Goal: Contribute content

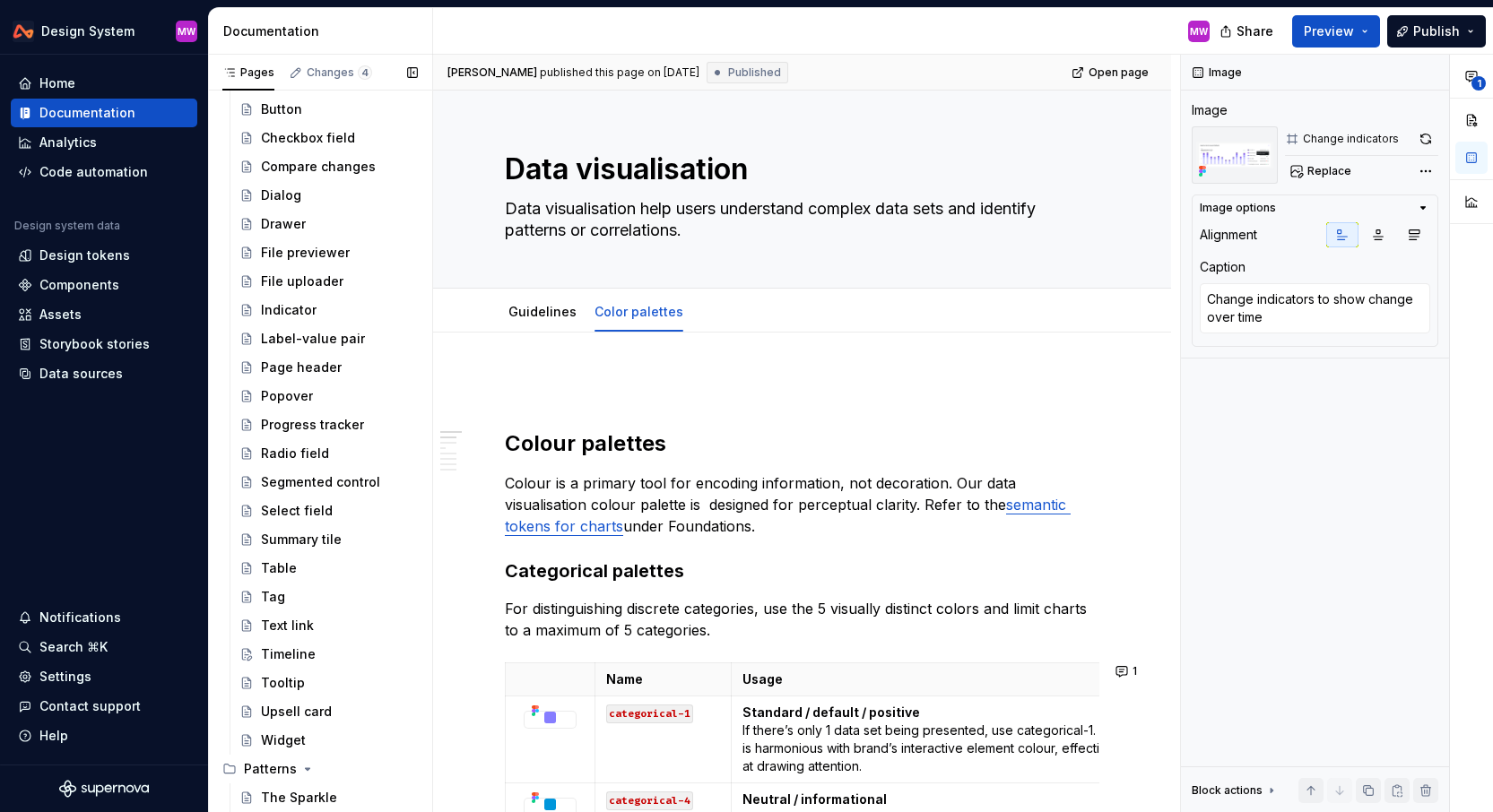
scroll to position [713, 0]
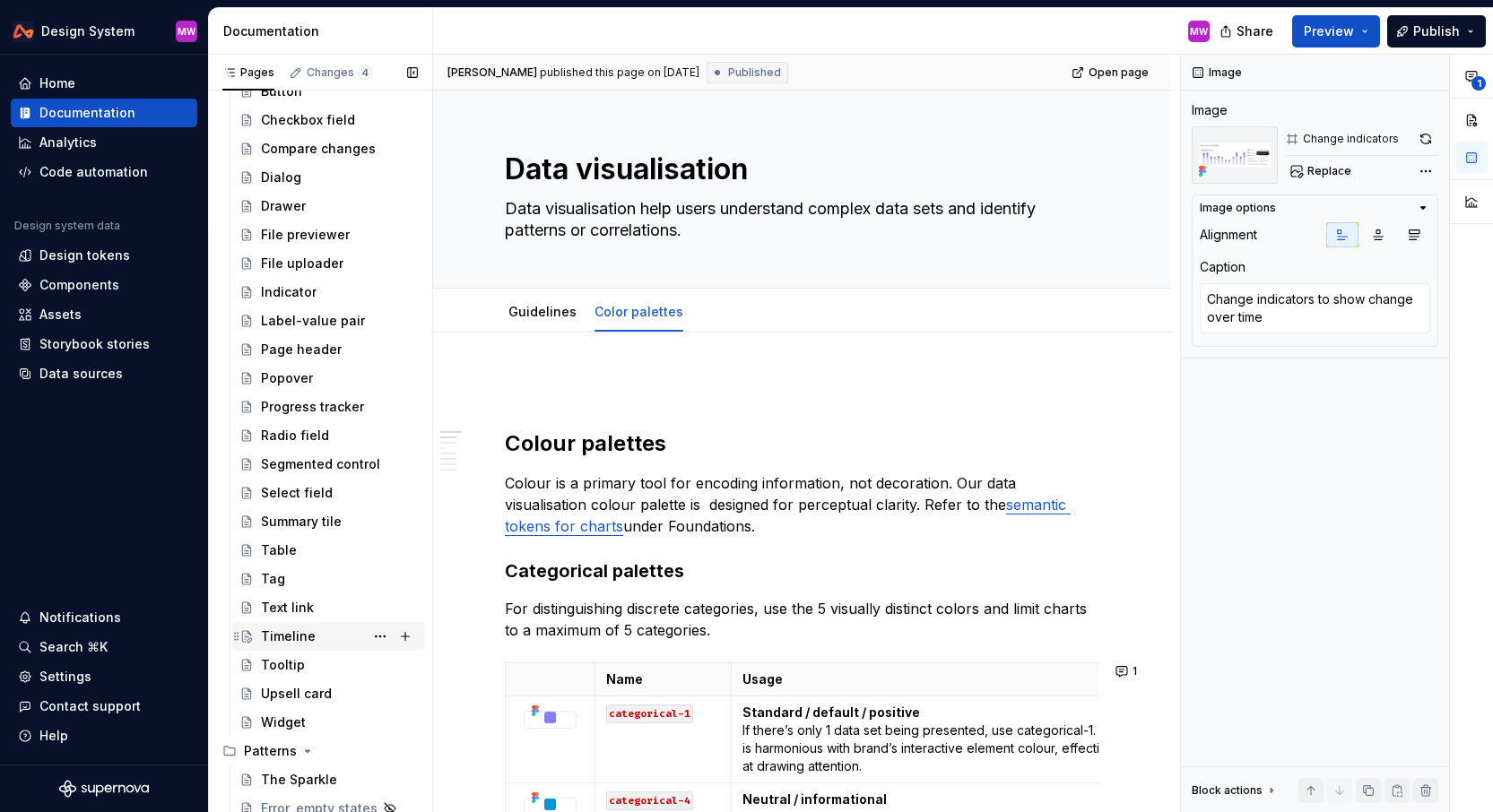
click at [287, 629] on div "Timeline" at bounding box center [289, 636] width 55 height 18
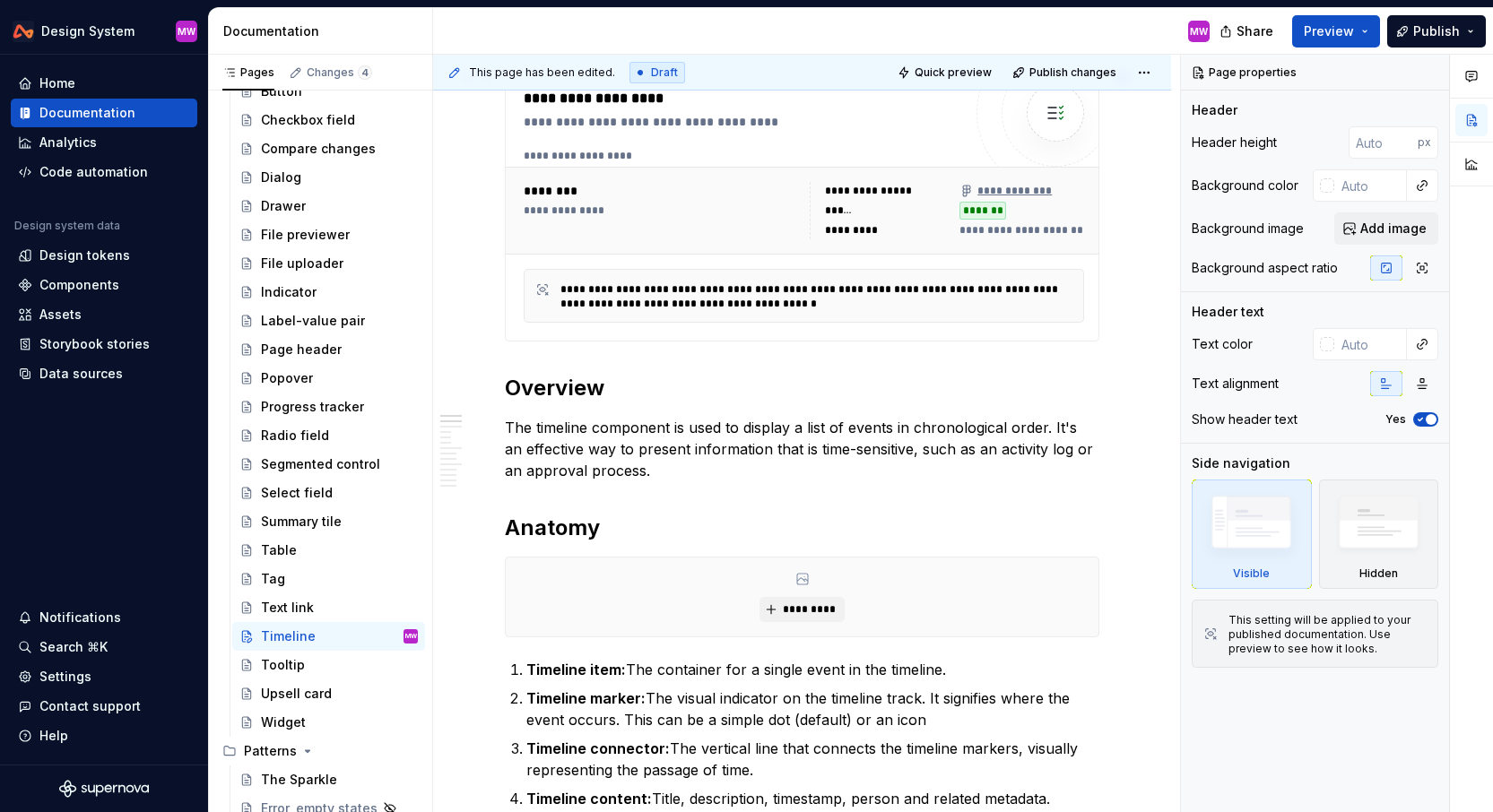
scroll to position [402, 0]
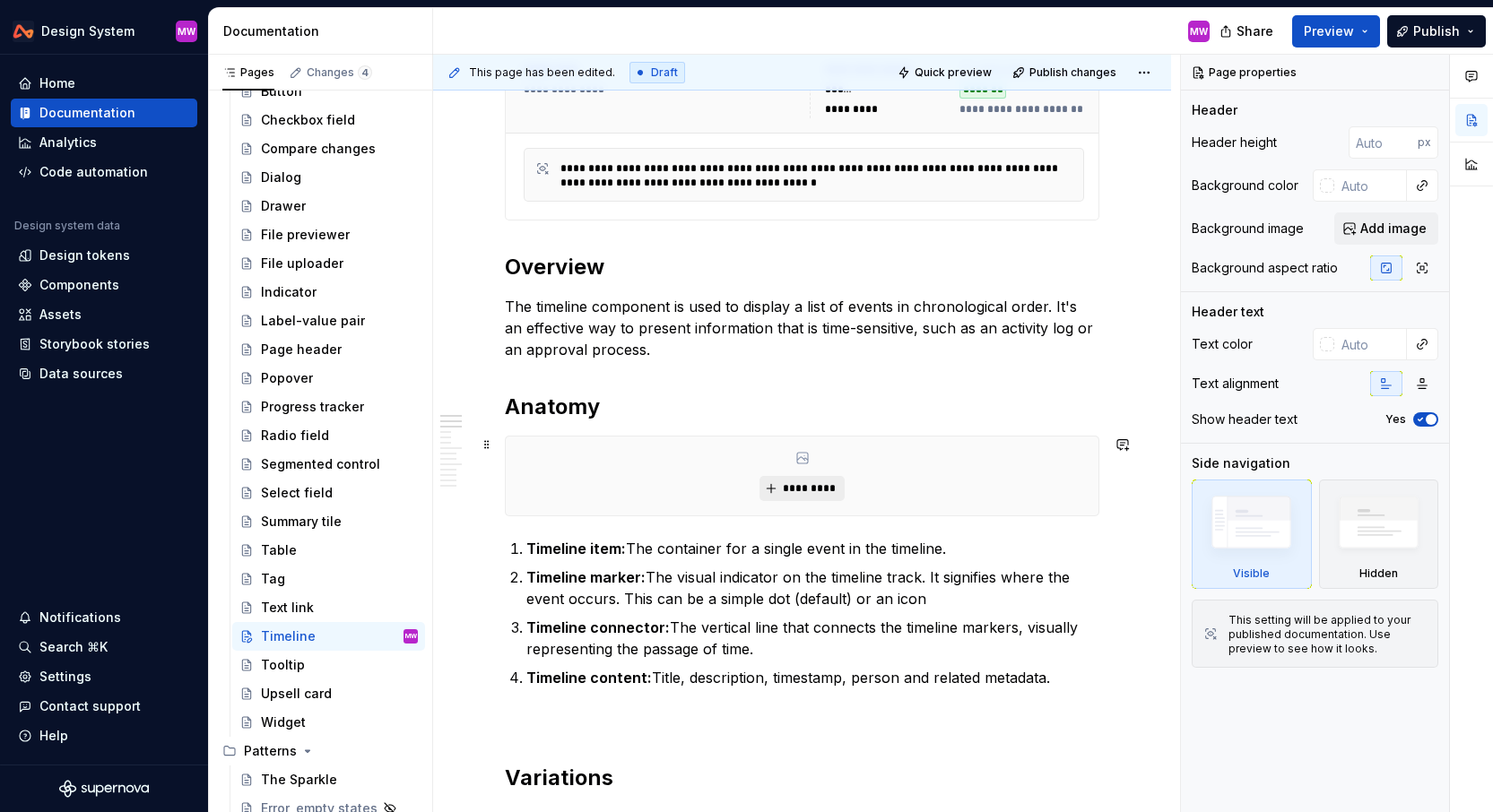
click at [844, 494] on button "*********" at bounding box center [802, 489] width 85 height 25
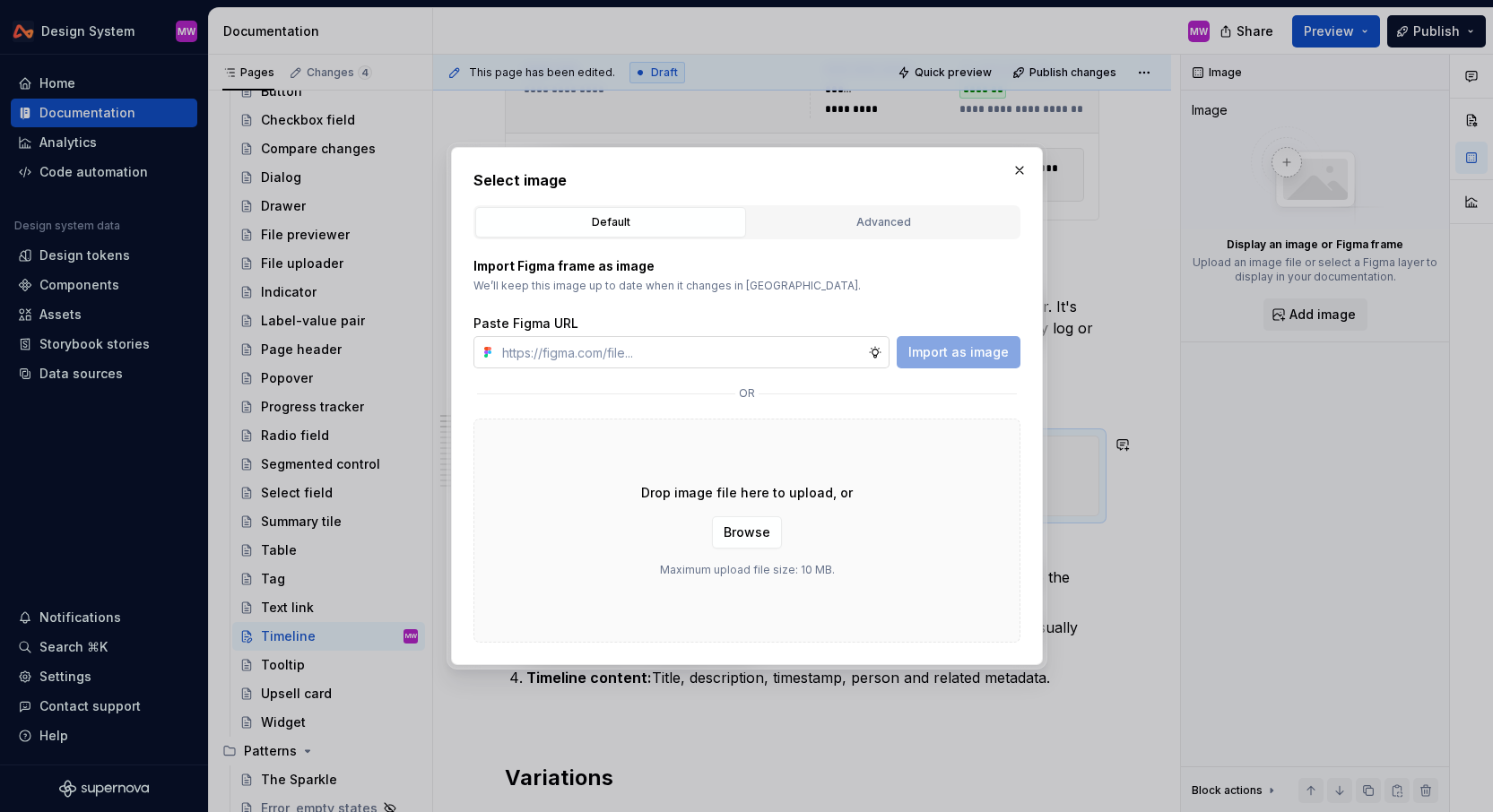
click at [797, 355] on input "text" at bounding box center [681, 352] width 373 height 32
type textarea "*"
type input "[URL][DOMAIN_NAME]"
type textarea "*"
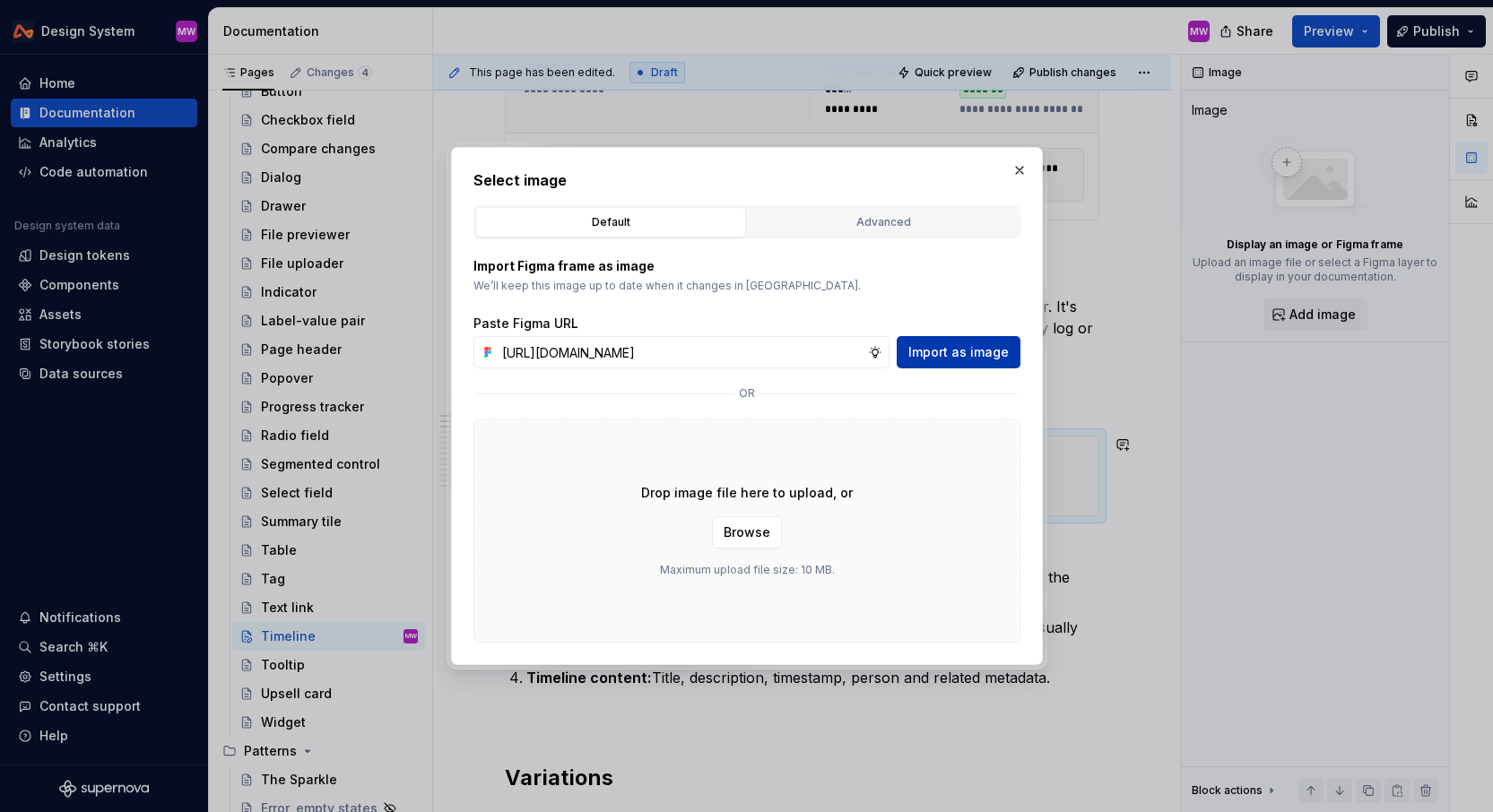
type input "[URL][DOMAIN_NAME]"
click at [924, 356] on span "Import as image" at bounding box center [958, 352] width 100 height 18
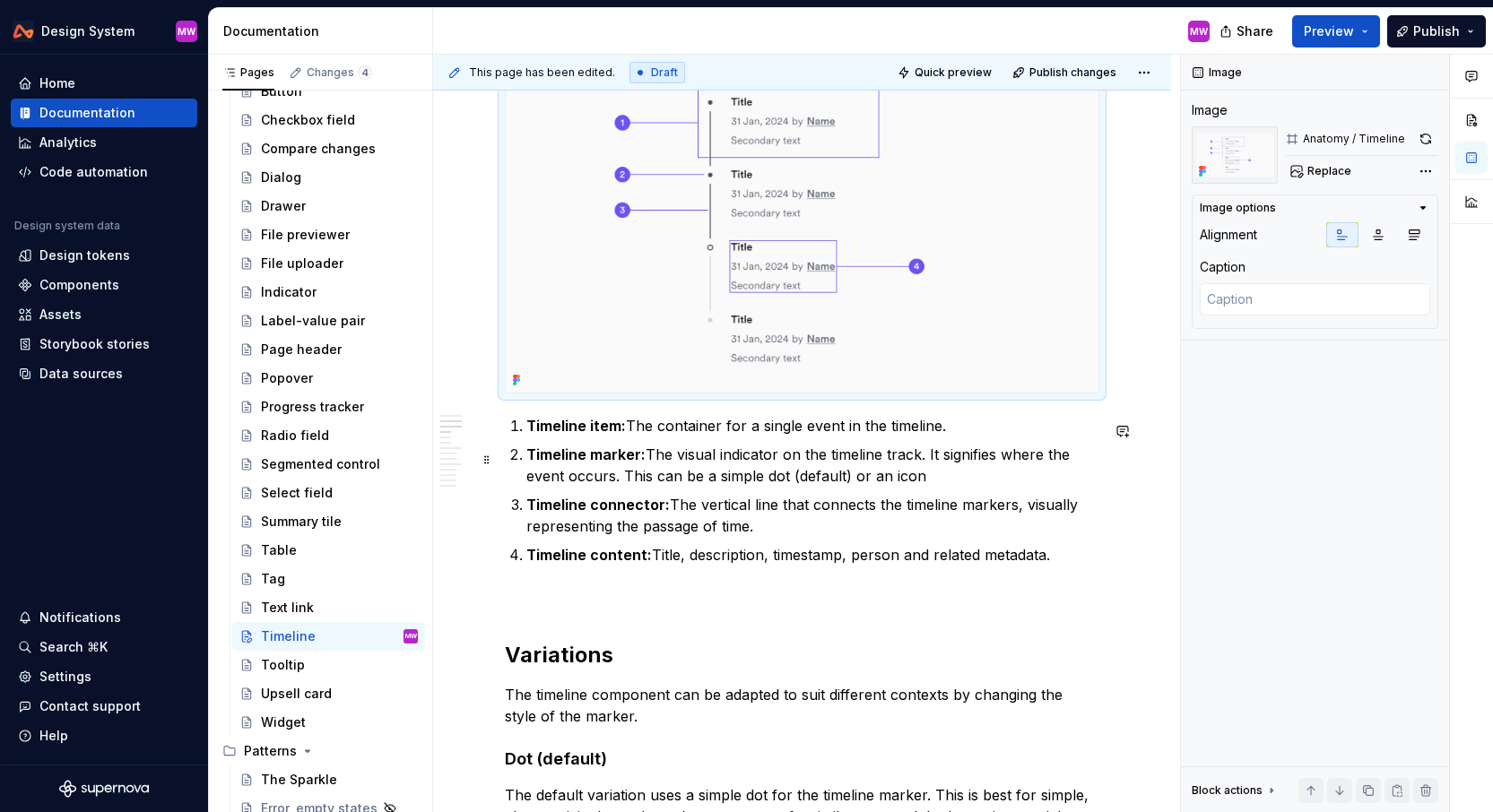
scroll to position [699, 0]
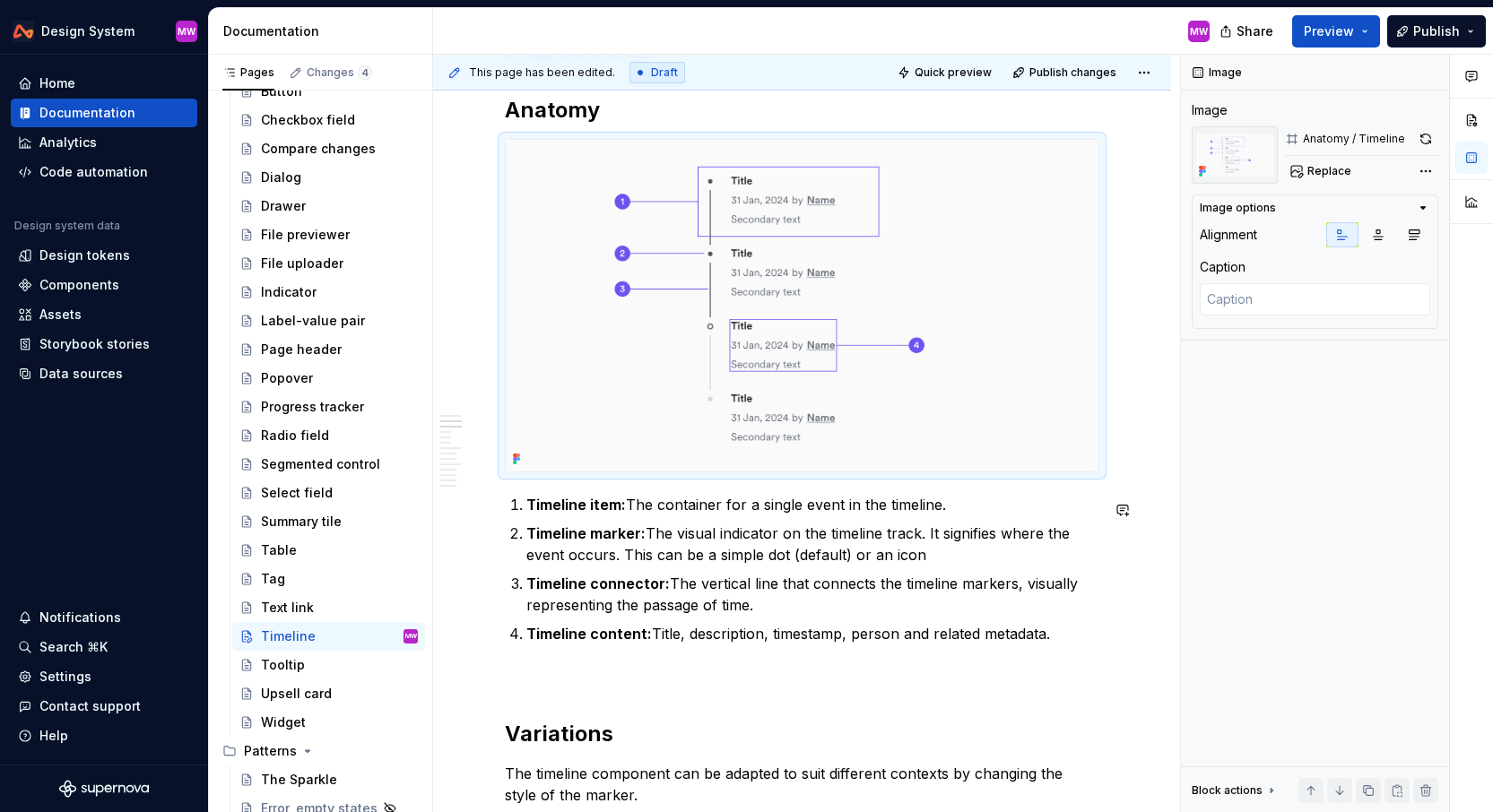
click at [942, 679] on p at bounding box center [802, 676] width 594 height 22
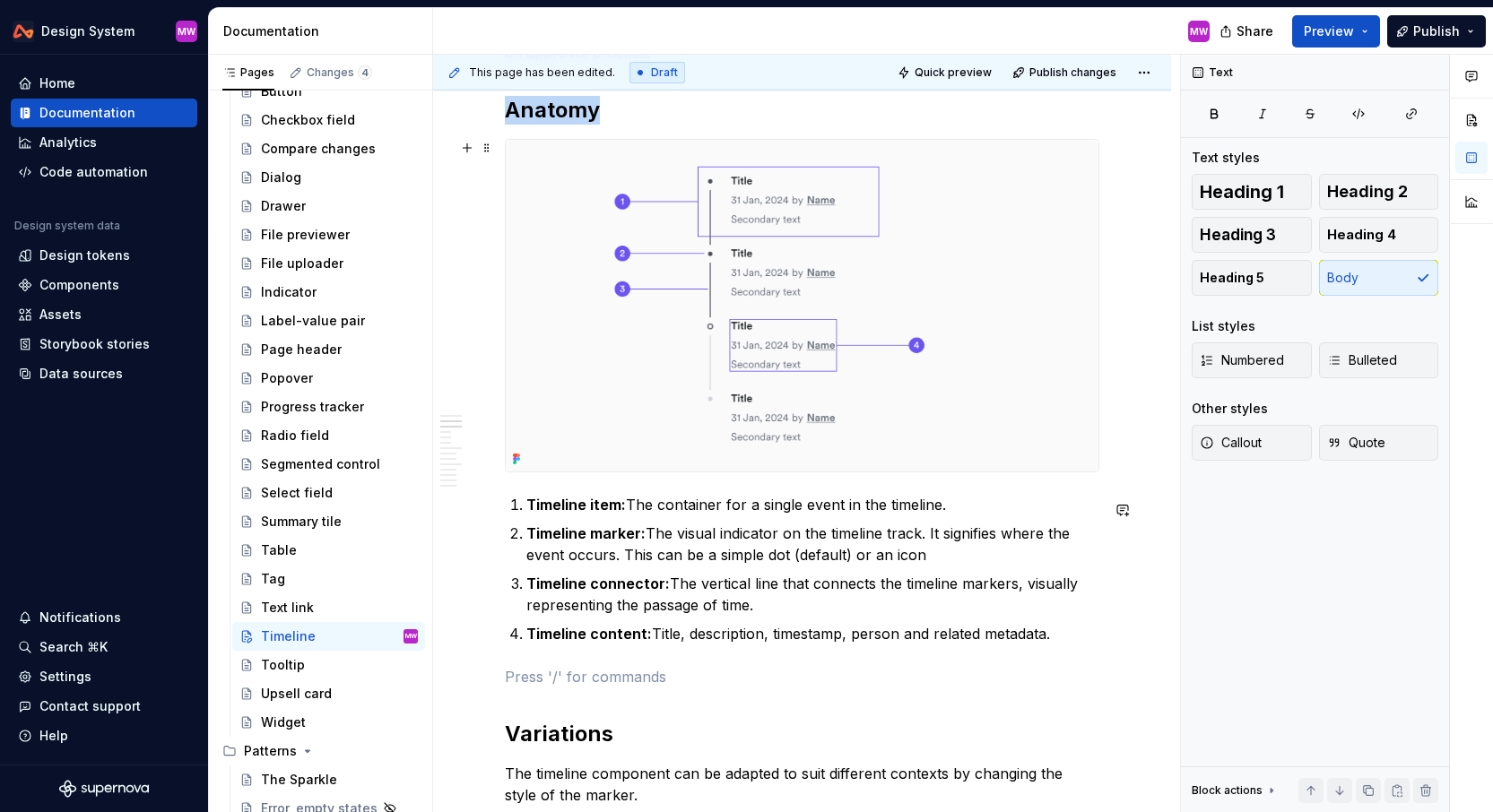
click at [797, 340] on img at bounding box center [802, 306] width 592 height 332
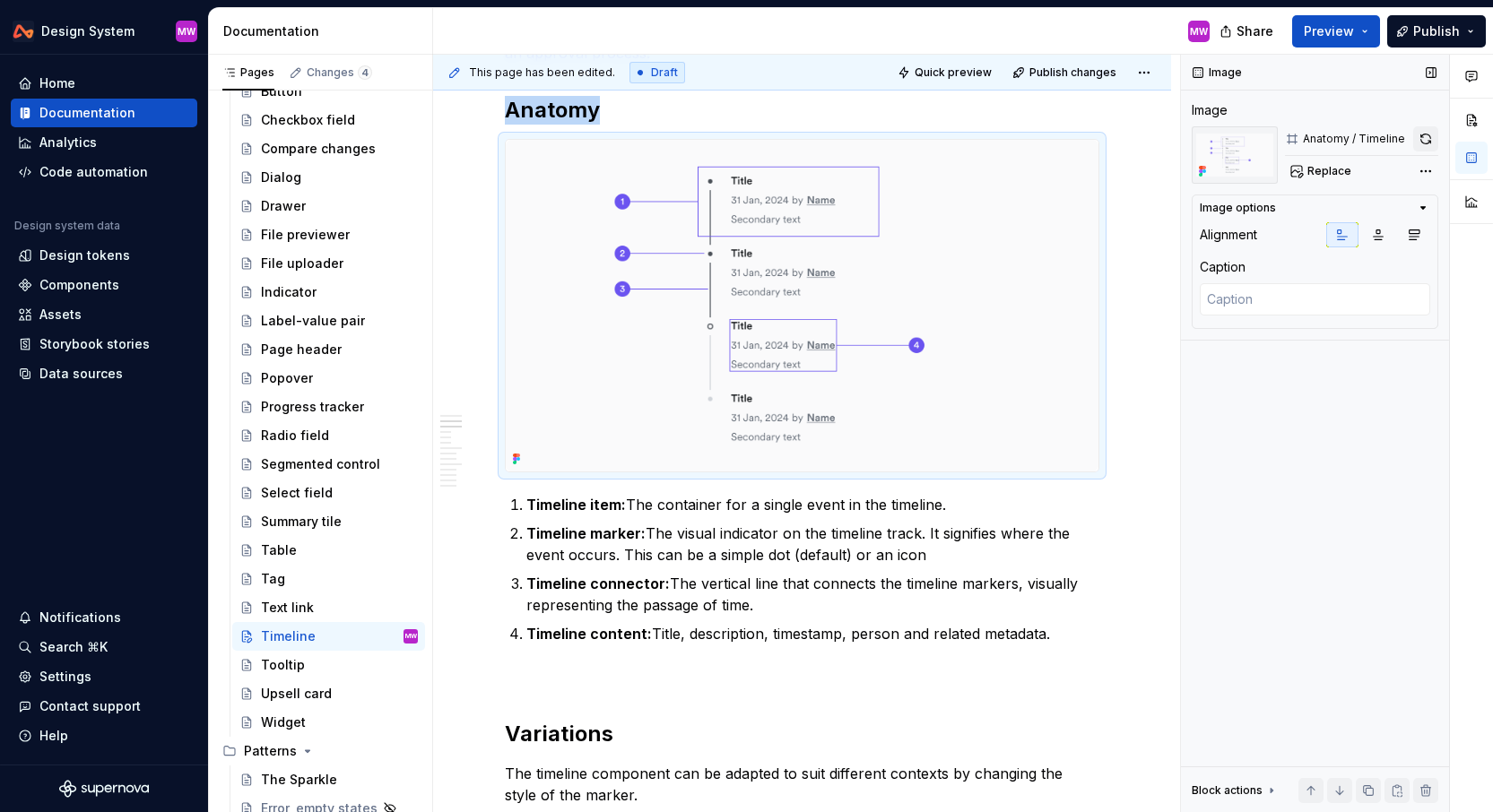
click at [1424, 140] on button "button" at bounding box center [1425, 139] width 25 height 25
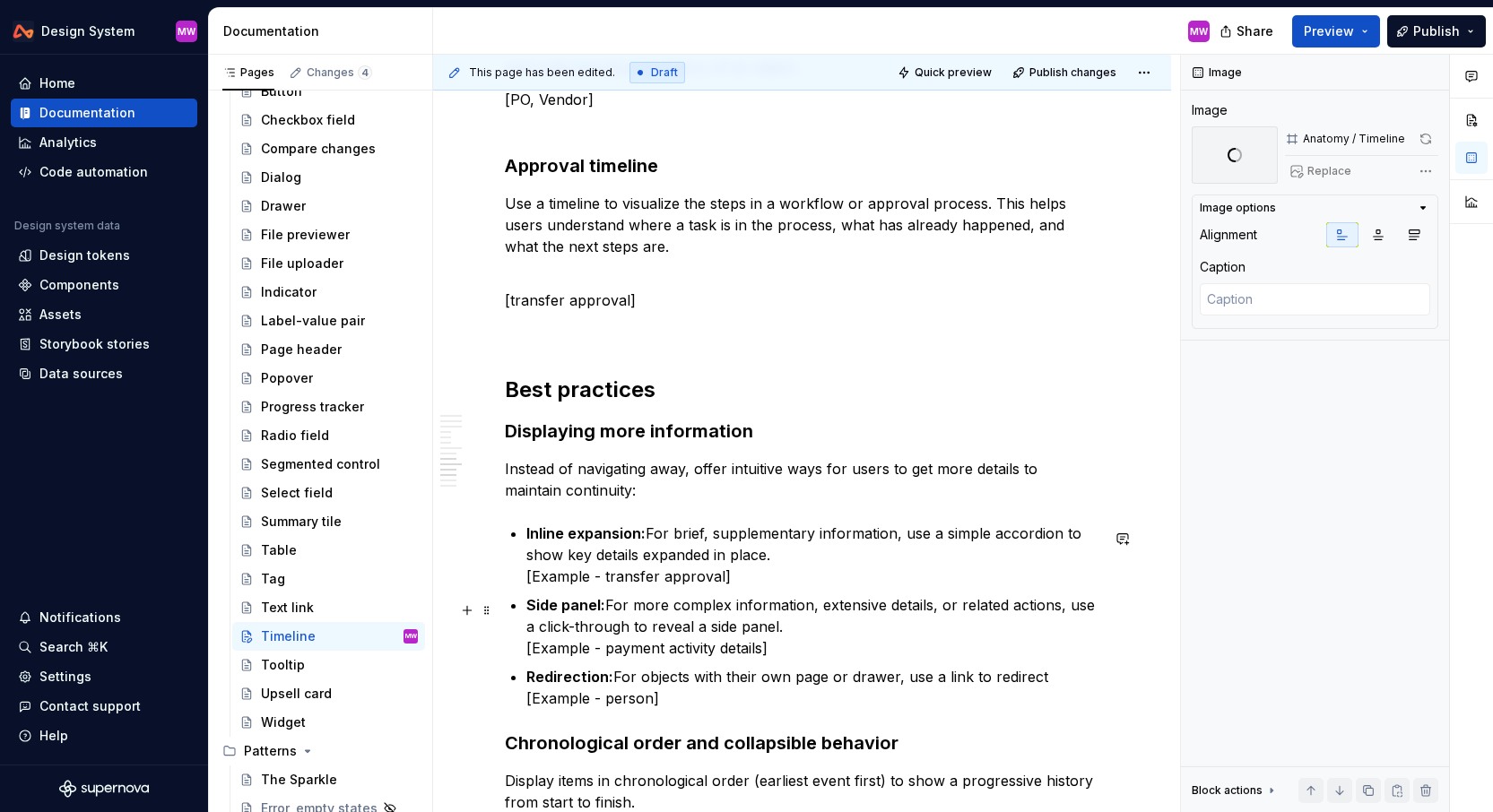
scroll to position [2461, 0]
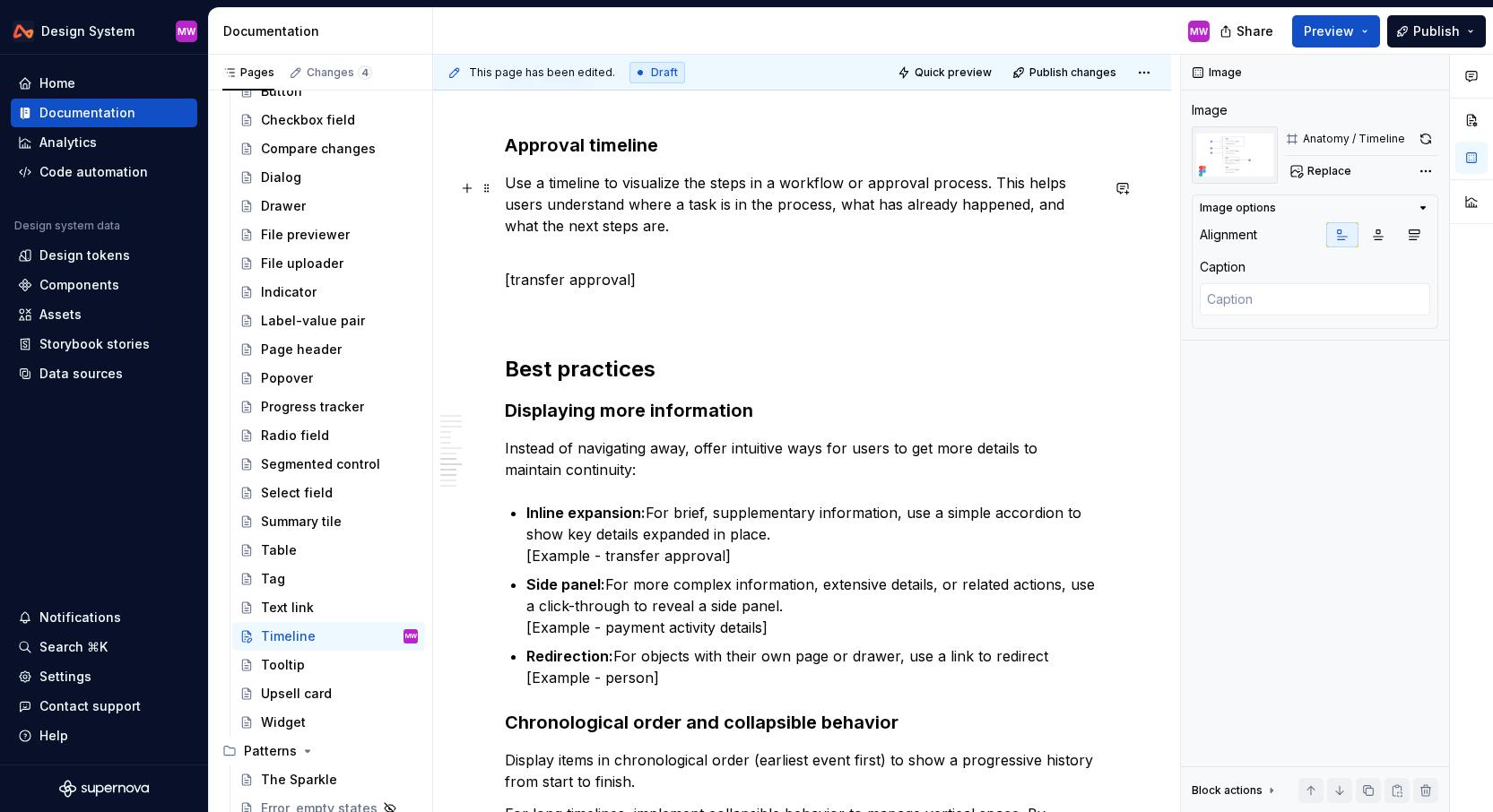
click at [822, 257] on p "Use a timeline to visualize the steps in a workflow or approval process. This h…" at bounding box center [802, 215] width 594 height 86
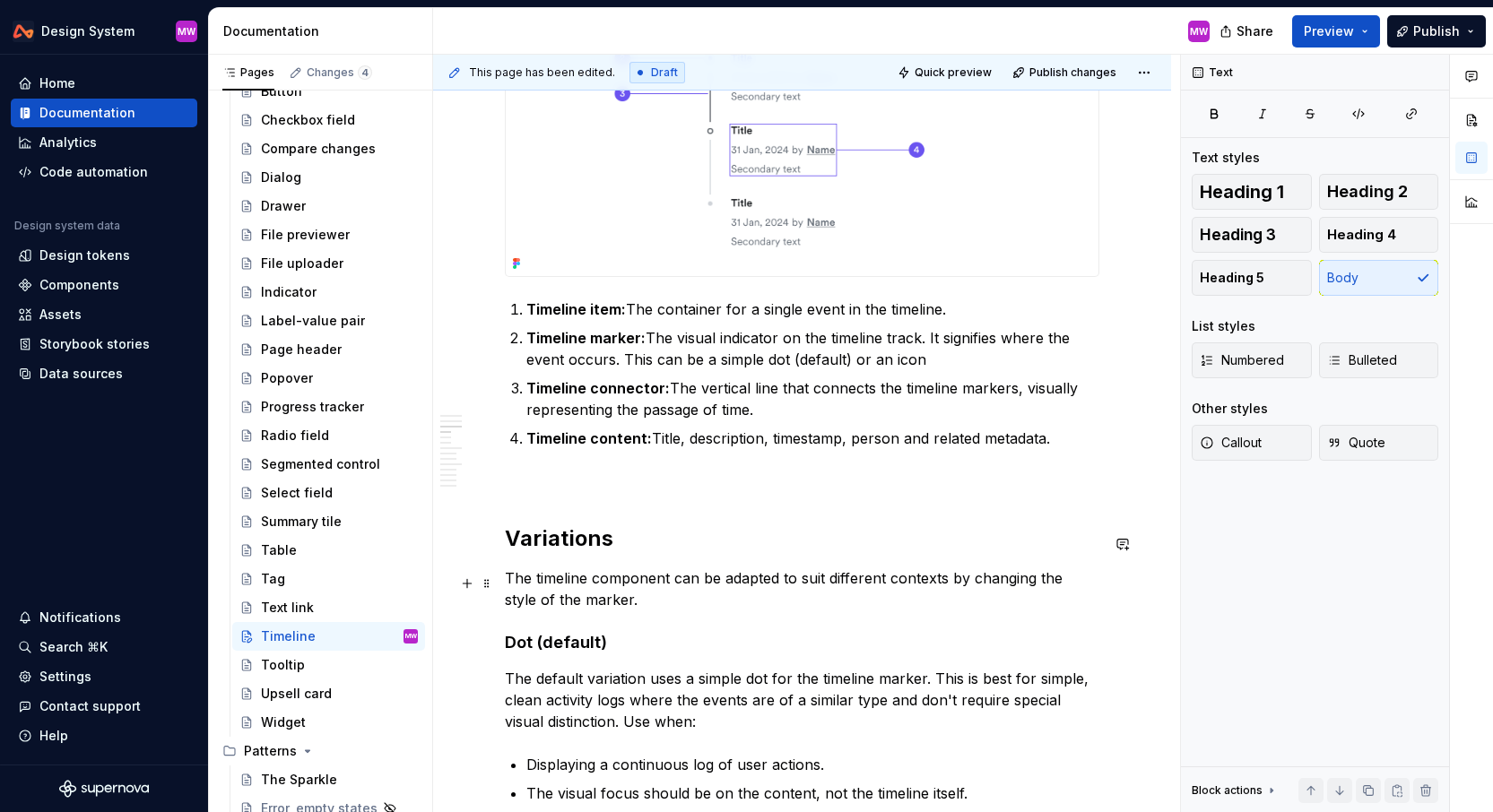
scroll to position [1082, 0]
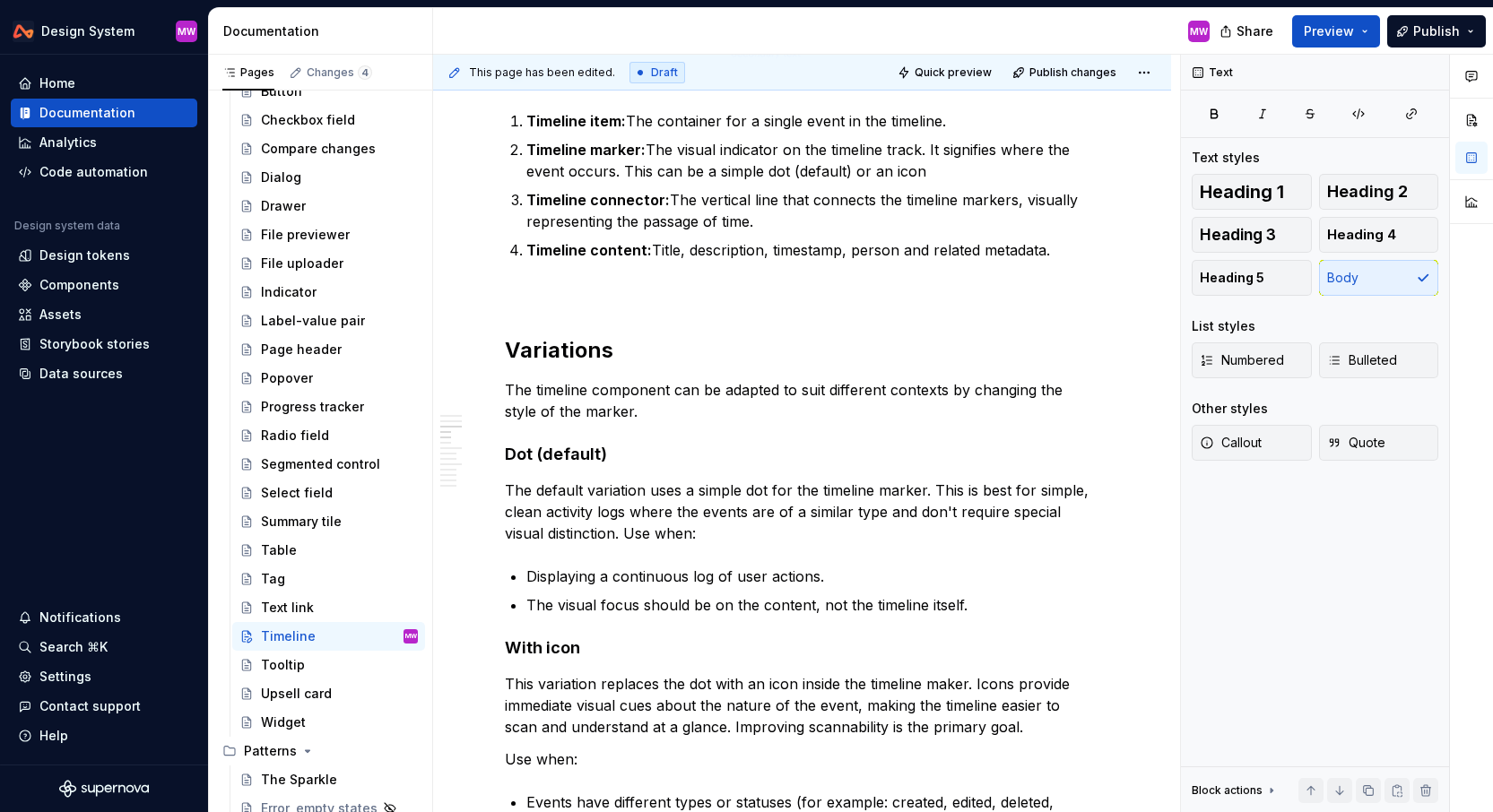
type textarea "*"
